Goal: Information Seeking & Learning: Learn about a topic

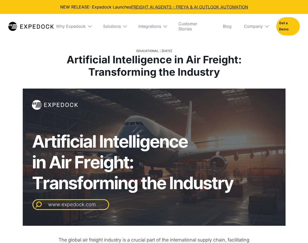
select select
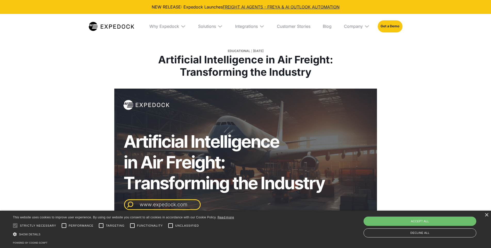
drag, startPoint x: 469, startPoint y: 0, endPoint x: 393, endPoint y: 69, distance: 102.6
click at [307, 69] on div "Educational [DATE] Artificial Intelligence in Air Freight: Transforming the Ind…" at bounding box center [245, 44] width 491 height 89
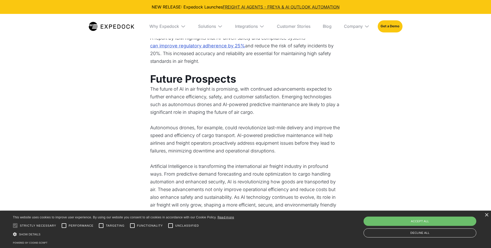
scroll to position [748, 0]
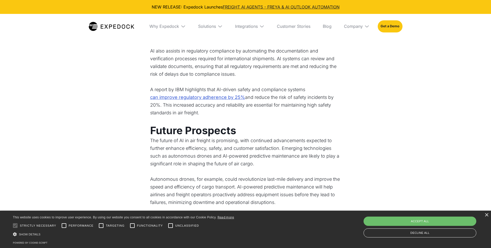
click at [307, 218] on div "Accept all" at bounding box center [419, 221] width 113 height 9
checkbox input "true"
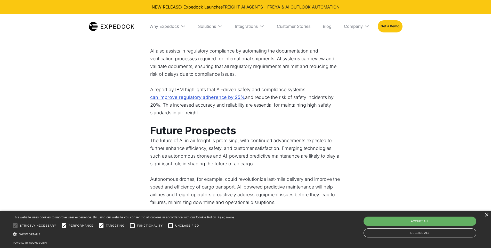
checkbox input "true"
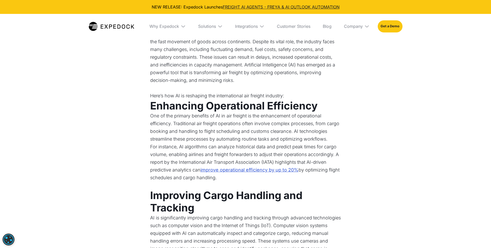
scroll to position [155, 0]
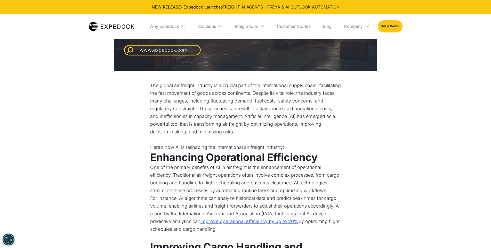
click at [307, 23] on div "Why Expedock WHy Expedock Expedock Document Automation Products vs. Alternative…" at bounding box center [245, 26] width 491 height 25
click at [307, 29] on div "Why Expedock WHy Expedock Expedock Document Automation Products vs. Alternative…" at bounding box center [245, 26] width 491 height 25
drag, startPoint x: 477, startPoint y: 1, endPoint x: 365, endPoint y: 112, distance: 158.2
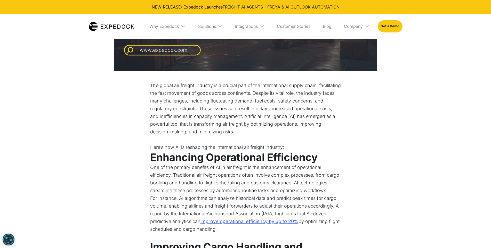
click at [307, 167] on p "One of the primary benefits of AI in air freight is the enhancement of operatio…" at bounding box center [245, 179] width 191 height 31
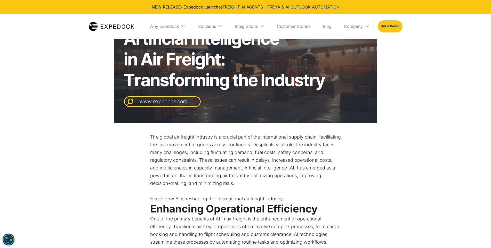
scroll to position [0, 0]
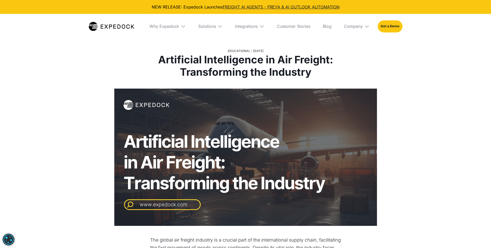
select select
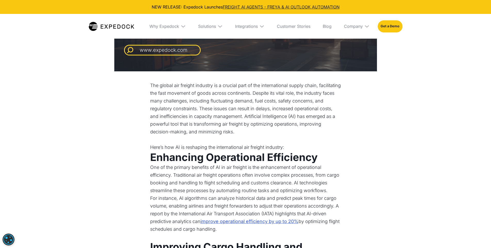
scroll to position [77, 0]
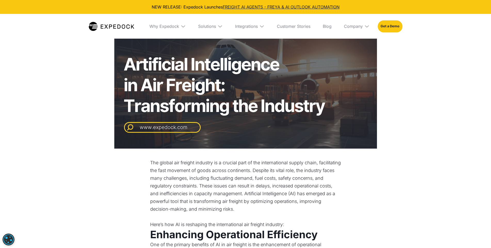
click at [425, 59] on div at bounding box center [245, 79] width 491 height 137
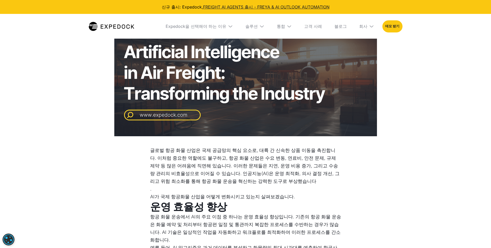
click at [422, 106] on div at bounding box center [245, 67] width 491 height 137
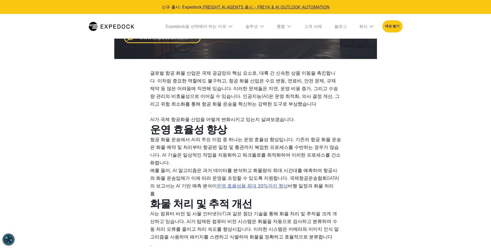
scroll to position [180, 0]
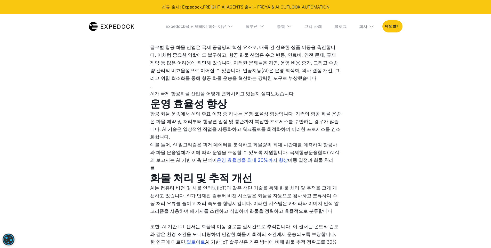
click at [272, 159] on font "운영 효율성을 최대 20%까지 향상" at bounding box center [252, 160] width 71 height 5
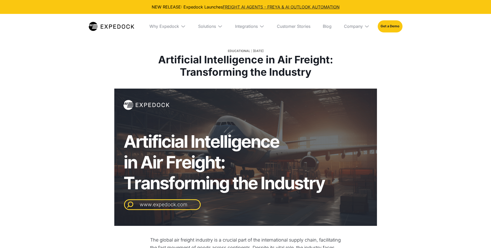
select select
drag, startPoint x: 418, startPoint y: 94, endPoint x: 387, endPoint y: 126, distance: 44.5
click at [387, 126] on div at bounding box center [245, 157] width 491 height 137
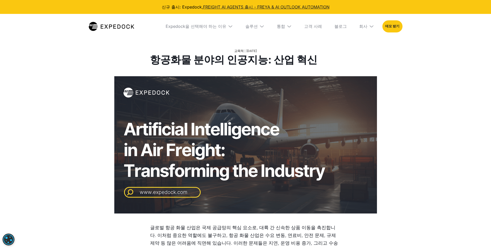
click at [412, 79] on div at bounding box center [245, 144] width 491 height 137
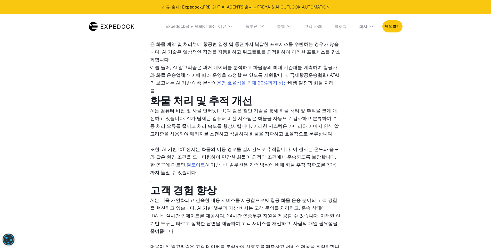
scroll to position [309, 0]
